Goal: Task Accomplishment & Management: Use online tool/utility

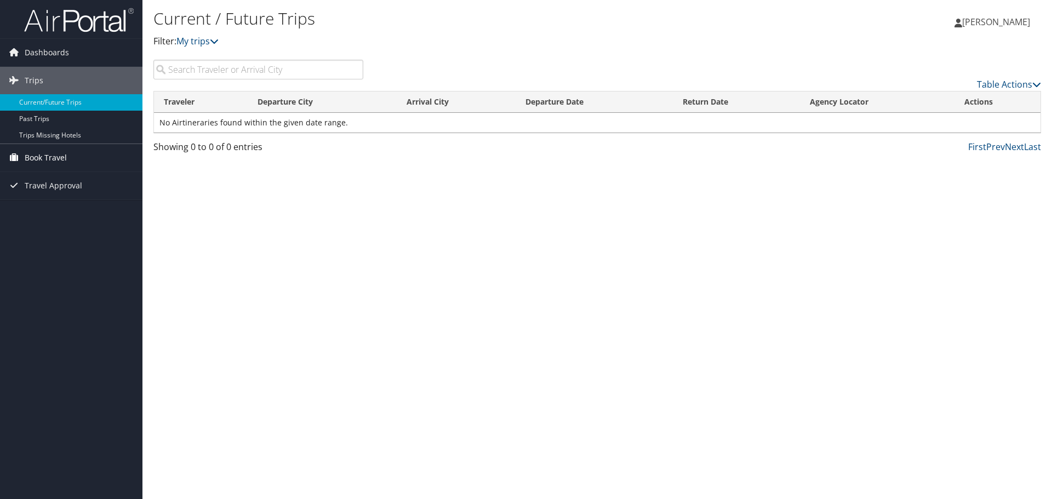
click at [49, 156] on span "Book Travel" at bounding box center [46, 157] width 42 height 27
click at [62, 215] on link "Book/Manage Online Trips" at bounding box center [71, 212] width 143 height 16
